Goal: Task Accomplishment & Management: Complete application form

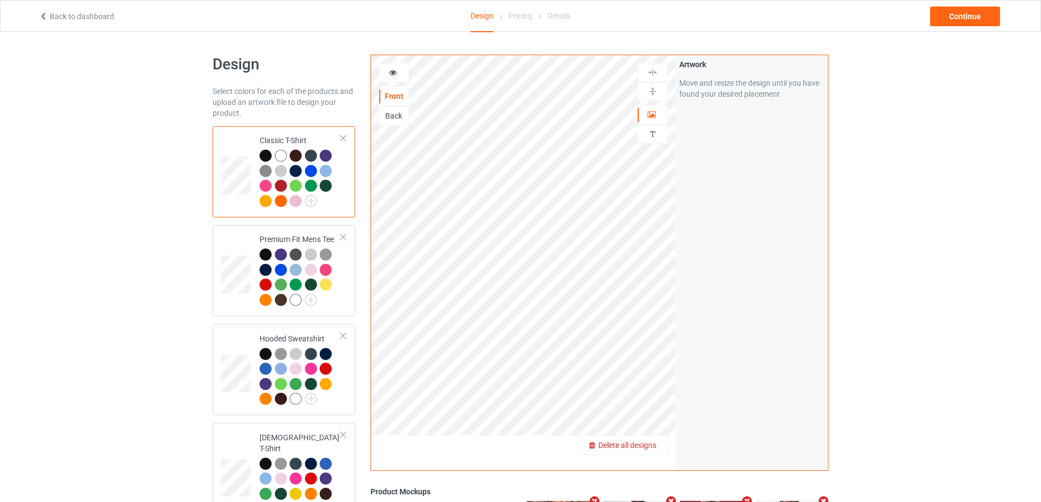
click at [649, 443] on span "Delete all designs" at bounding box center [627, 445] width 58 height 9
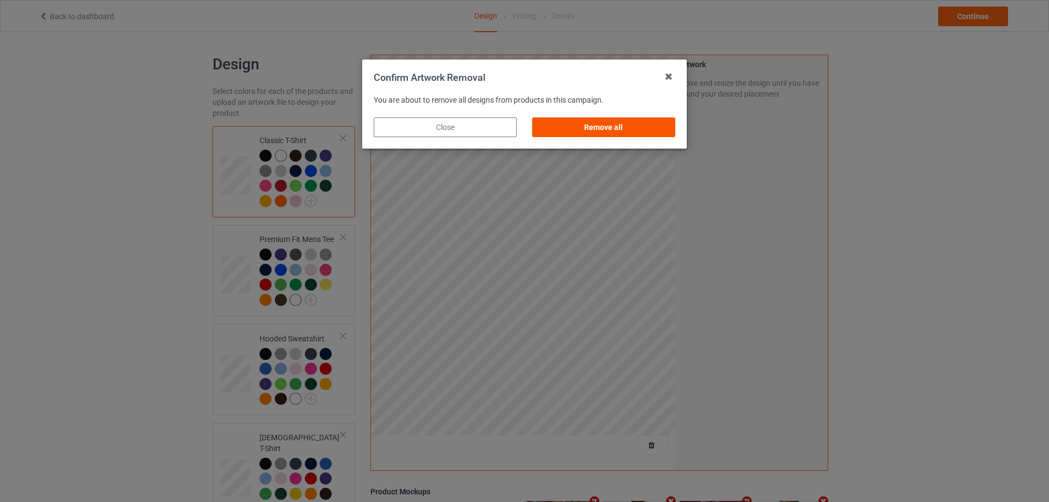
click at [654, 131] on div "Remove all" at bounding box center [603, 127] width 143 height 20
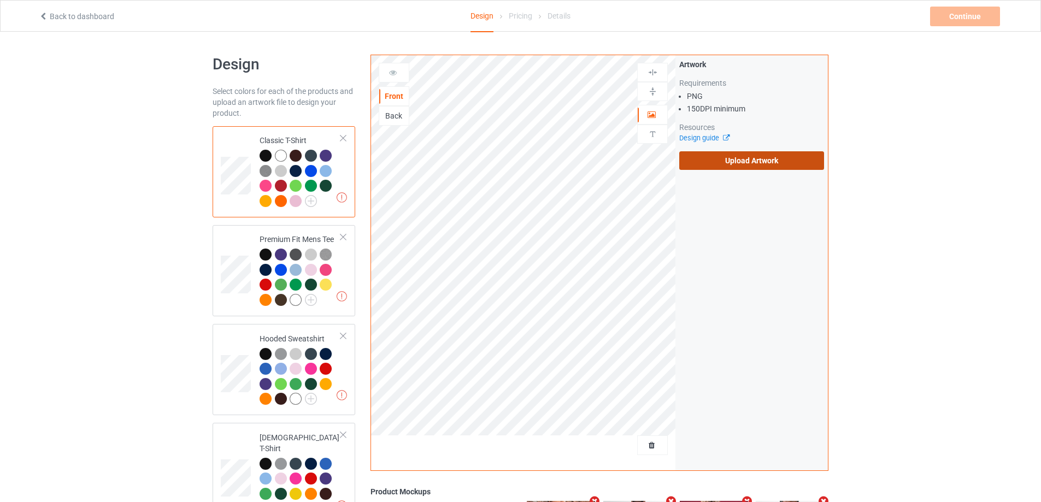
click at [760, 161] on label "Upload Artwork" at bounding box center [751, 160] width 145 height 19
click at [0, 0] on input "Upload Artwork" at bounding box center [0, 0] width 0 height 0
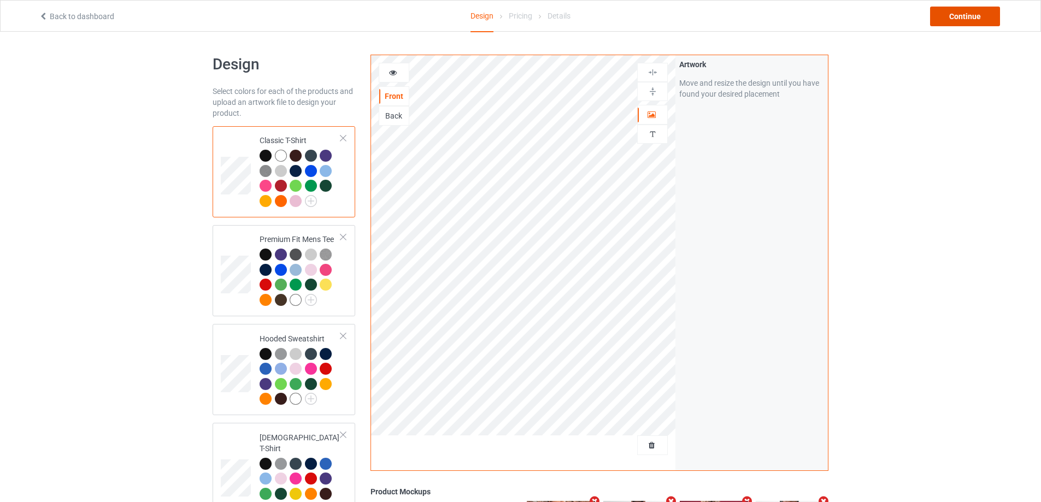
click at [948, 22] on div "Continue" at bounding box center [965, 17] width 70 height 20
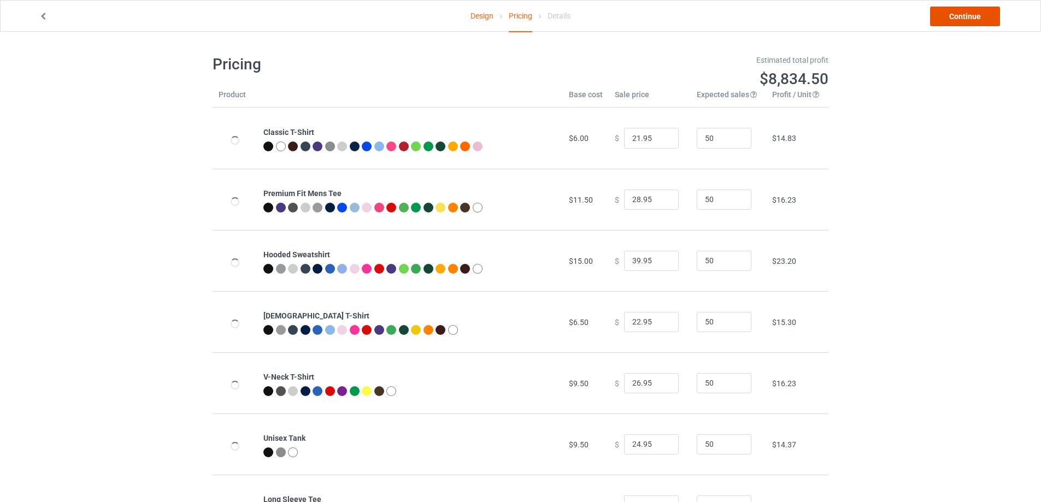
click at [949, 21] on link "Continue" at bounding box center [965, 17] width 70 height 20
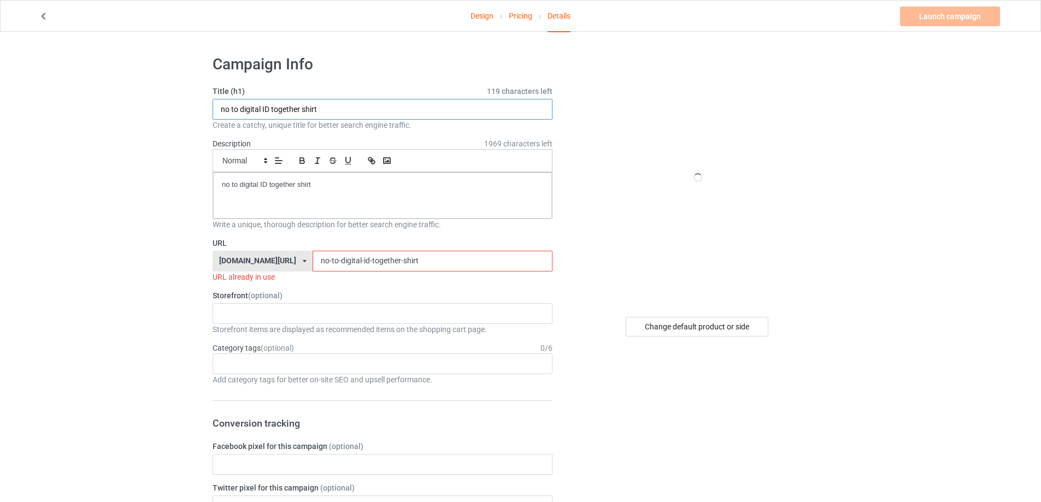
drag, startPoint x: 360, startPoint y: 114, endPoint x: 349, endPoint y: 211, distance: 97.3
paste input "[PERSON_NAME] [PERSON_NAME] Has Your Back"
type input "[PERSON_NAME] [PERSON_NAME] Has Your Back shirt"
drag, startPoint x: 154, startPoint y: 175, endPoint x: 121, endPoint y: 208, distance: 46.0
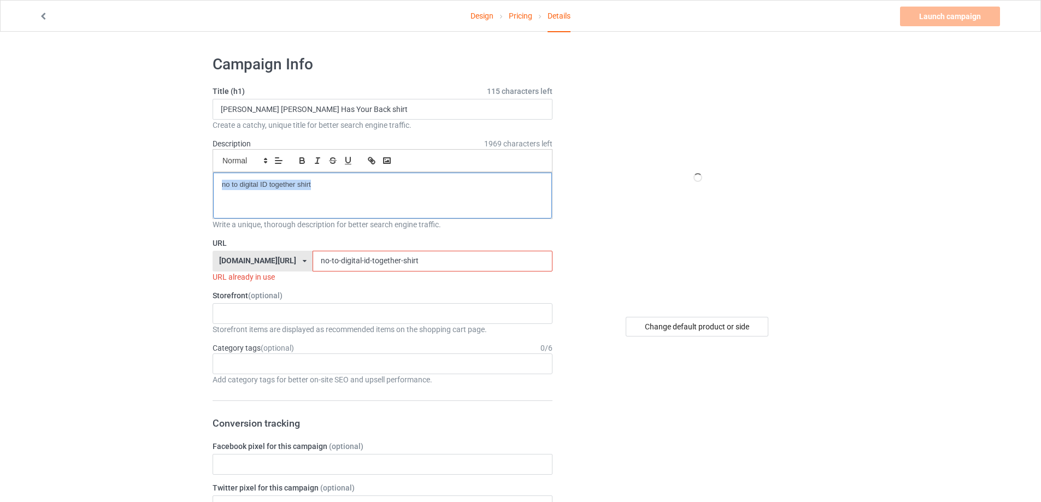
drag, startPoint x: 236, startPoint y: 249, endPoint x: 225, endPoint y: 248, distance: 11.5
click at [225, 248] on div "URL [DOMAIN_NAME][URL] [DOMAIN_NAME][URL] [DOMAIN_NAME][URL] 5cd2f964b197f721e1…" at bounding box center [383, 260] width 340 height 45
paste input "[PERSON_NAME]-[PERSON_NAME]-has-your-back"
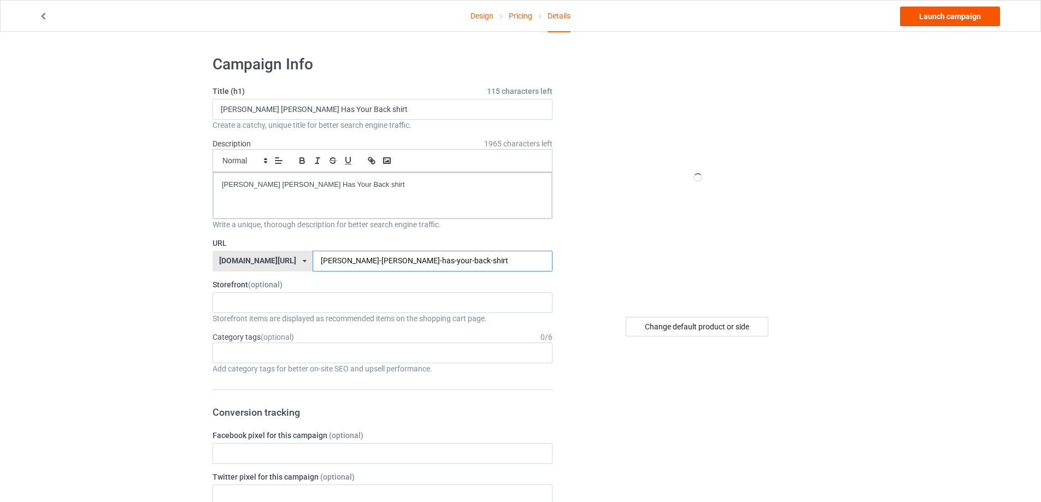
type input "[PERSON_NAME]-[PERSON_NAME]-has-your-back-shirt"
click at [947, 17] on link "Launch campaign" at bounding box center [950, 17] width 100 height 20
